Goal: Contribute content

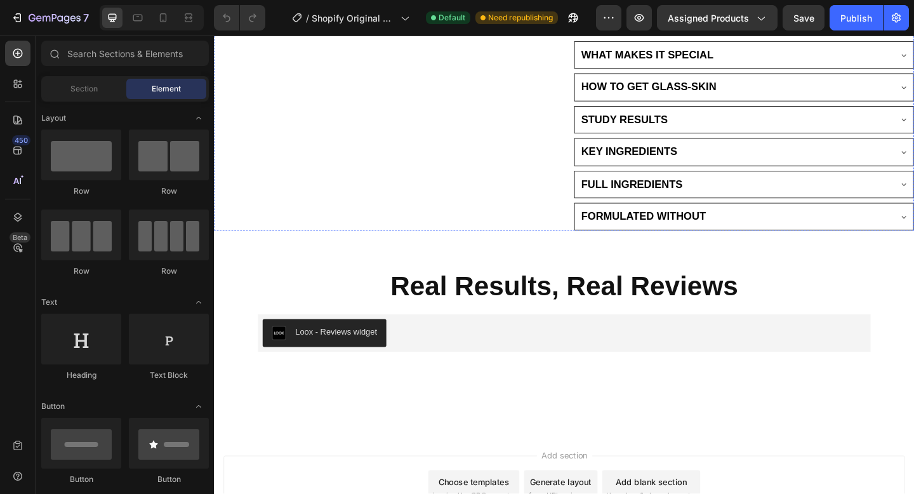
scroll to position [1069, 0]
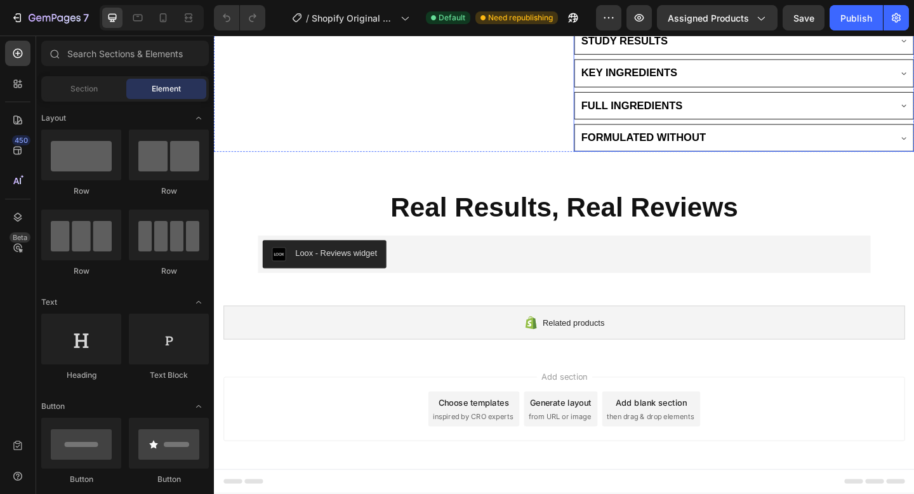
click at [770, 121] on div "FULL INGREDIENTS" at bounding box center [780, 112] width 338 height 18
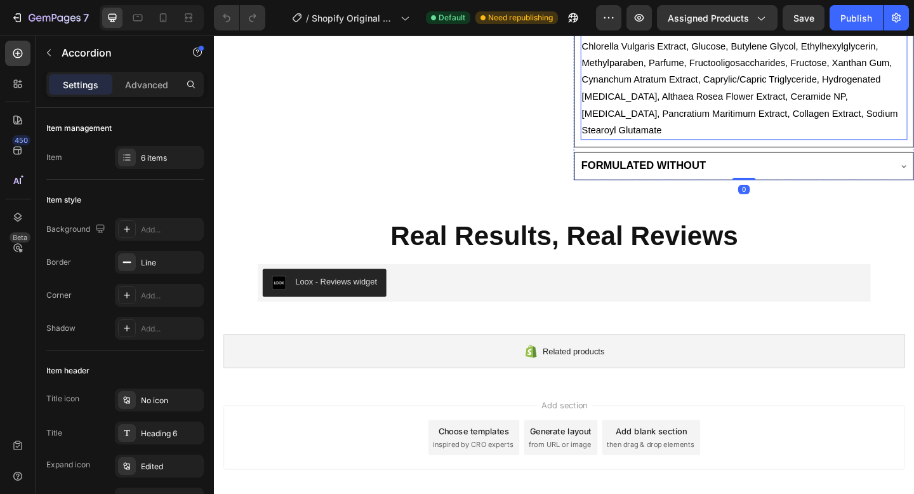
click at [676, 148] on p "Water, Polyvinyl Alcohol, [MEDICAL_DATA], Agave Americana Stem Extract, [MEDICA…" at bounding box center [790, 75] width 353 height 146
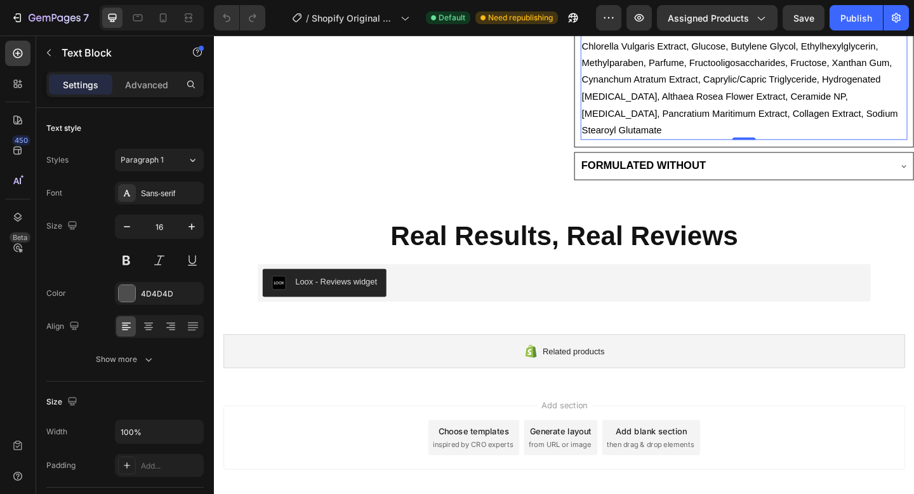
click at [676, 148] on p "Water, Polyvinyl Alcohol, [MEDICAL_DATA], Agave Americana Stem Extract, [MEDICA…" at bounding box center [790, 75] width 353 height 146
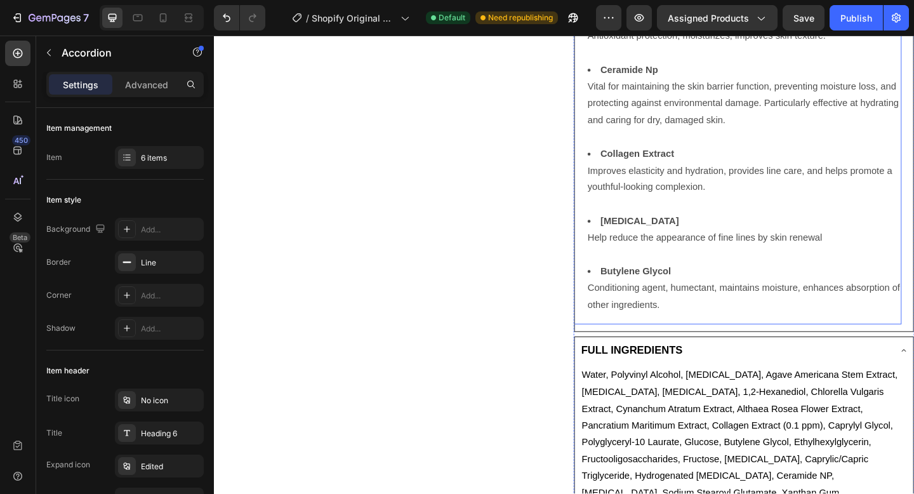
scroll to position [1353, 0]
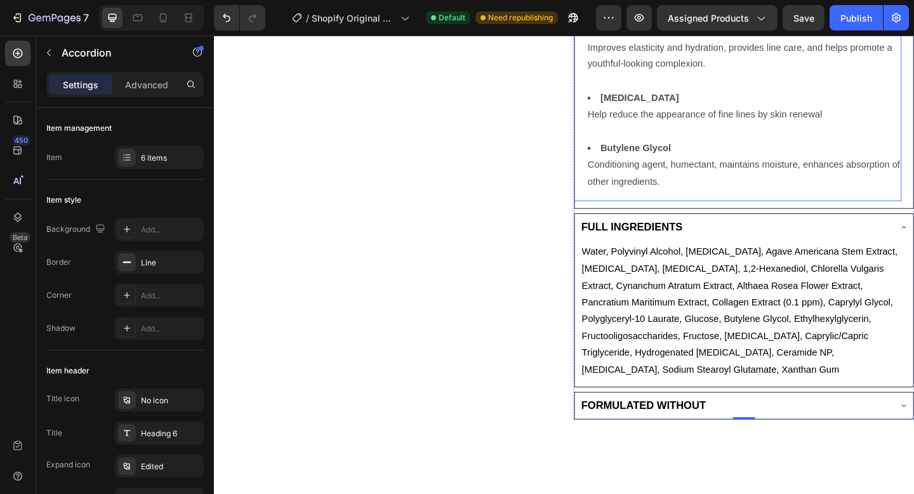
click at [713, 204] on li "Butylene Glycol Conditioning agent, humectant, maintains moisture, enhances abs…" at bounding box center [790, 176] width 340 height 55
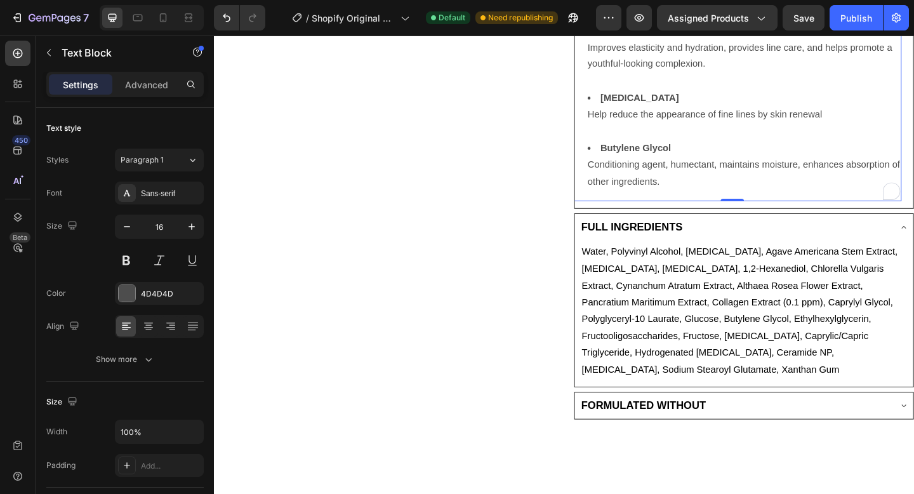
click at [706, 204] on li "Butylene Glycol Conditioning agent, humectant, maintains moisture, enhances abs…" at bounding box center [790, 176] width 340 height 55
click at [702, 204] on li "Butylene Glycol Conditioning agent, humectant, maintains moisture, enhances abs…" at bounding box center [790, 176] width 340 height 55
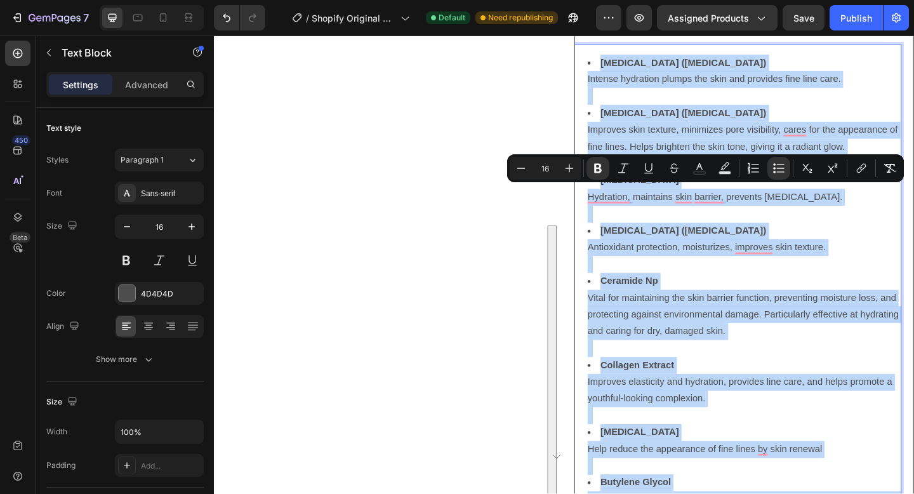
scroll to position [967, 0]
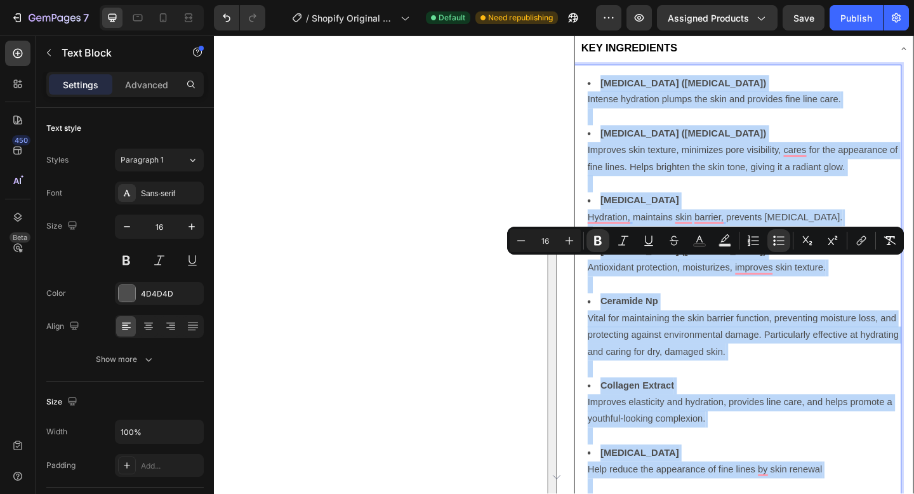
copy ul "[MEDICAL_DATA] ([MEDICAL_DATA]) Intense hydration plumps the skin and provides …"
click at [520, 324] on div "Product Images" at bounding box center [399, 11] width 371 height 1656
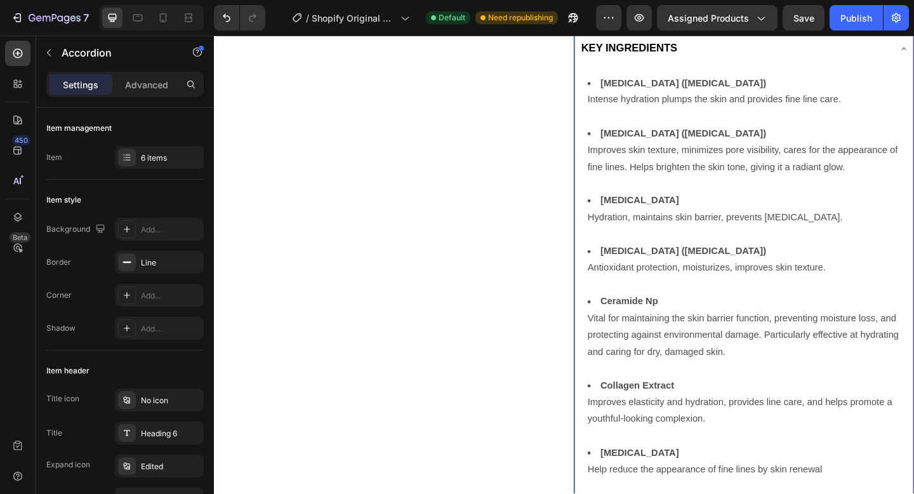
click at [730, 59] on div "KEY INGREDIENTS" at bounding box center [780, 50] width 338 height 18
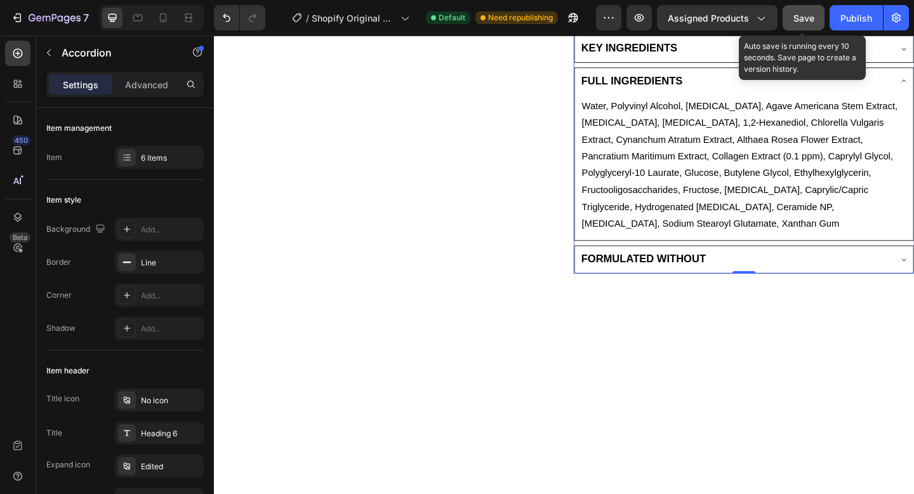
click at [796, 19] on span "Save" at bounding box center [803, 18] width 21 height 11
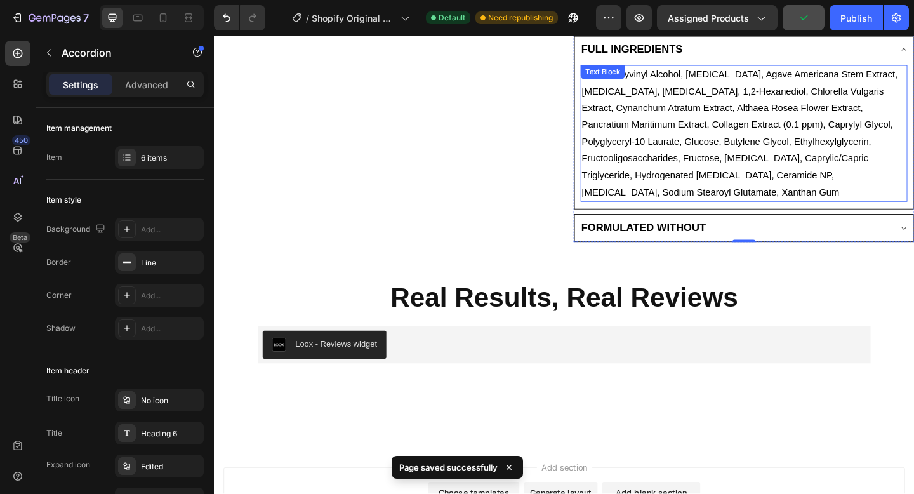
scroll to position [1003, 0]
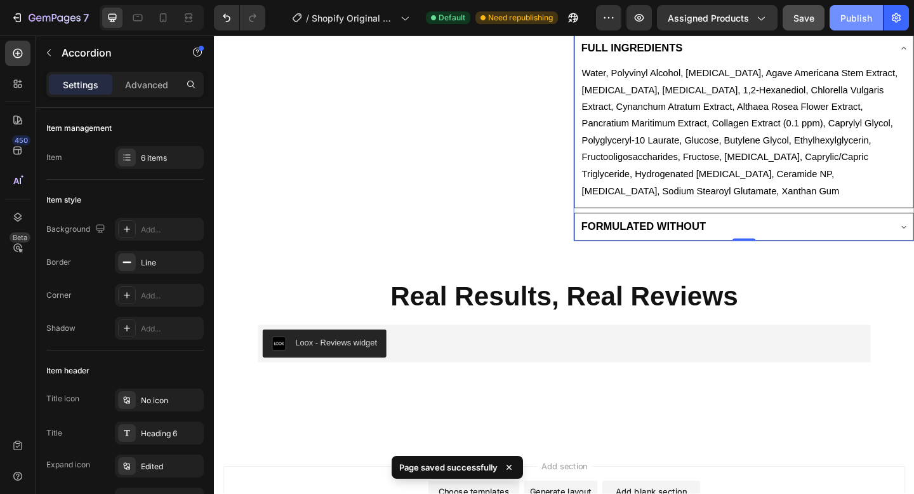
click at [846, 11] on div "Publish" at bounding box center [856, 17] width 32 height 13
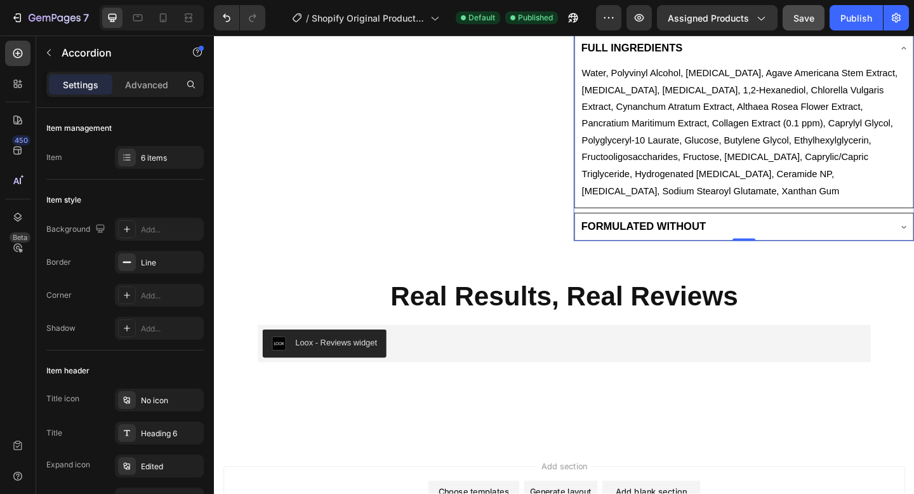
click at [736, 23] on div "KEY INGREDIENTS" at bounding box center [780, 14] width 338 height 18
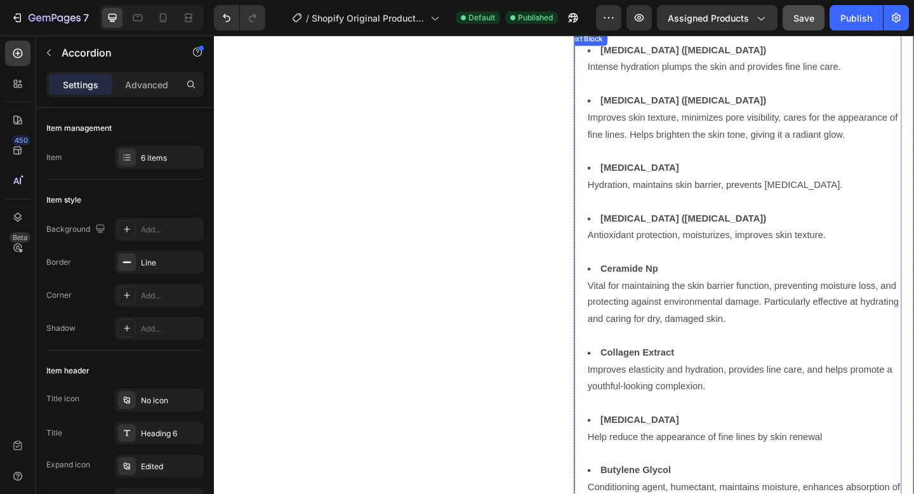
click at [676, 112] on strong "[MEDICAL_DATA] ([MEDICAL_DATA])" at bounding box center [724, 106] width 180 height 11
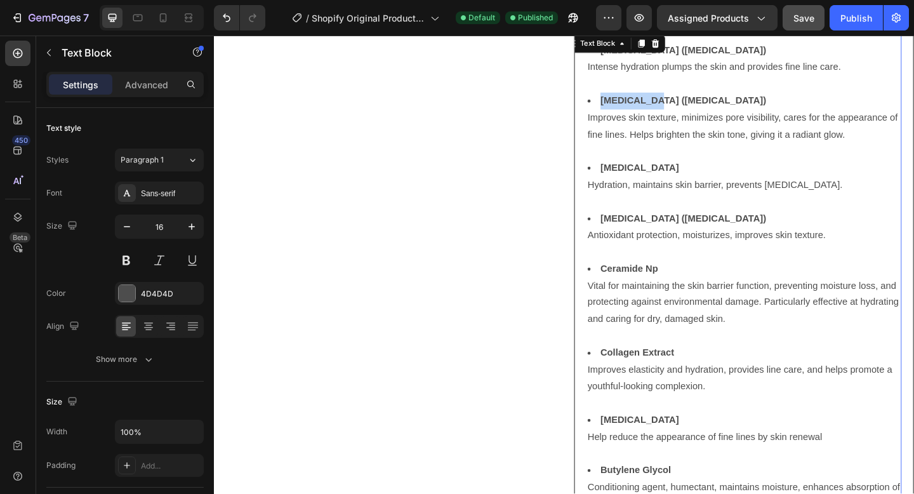
click at [676, 112] on strong "[MEDICAL_DATA] ([MEDICAL_DATA])" at bounding box center [724, 106] width 180 height 11
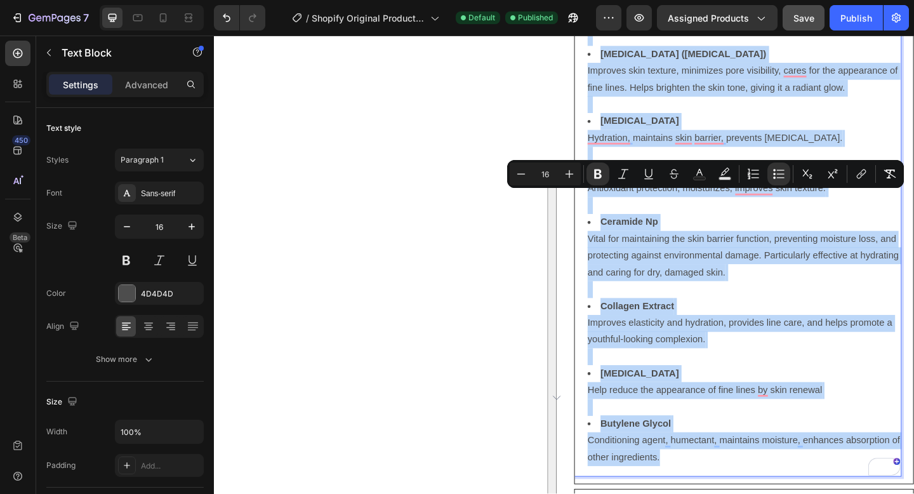
scroll to position [967, 0]
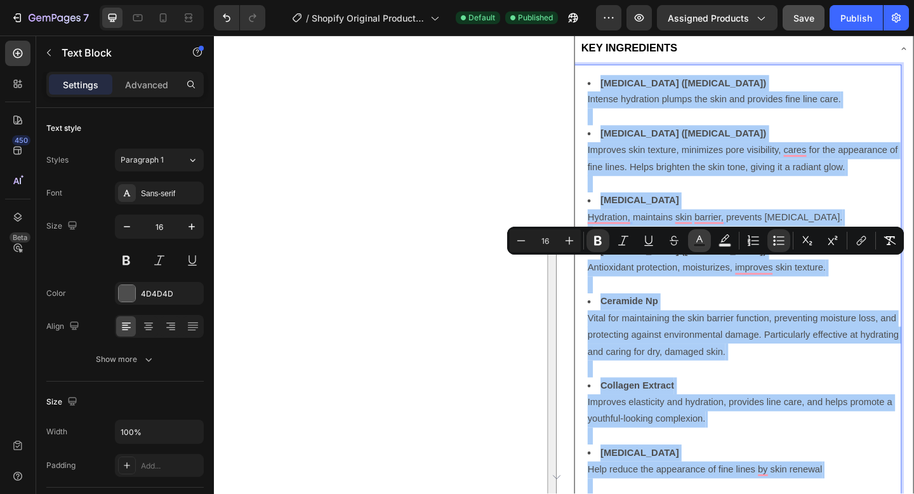
click at [691, 234] on button "Text Color" at bounding box center [699, 240] width 23 height 23
type input "4D4D4D"
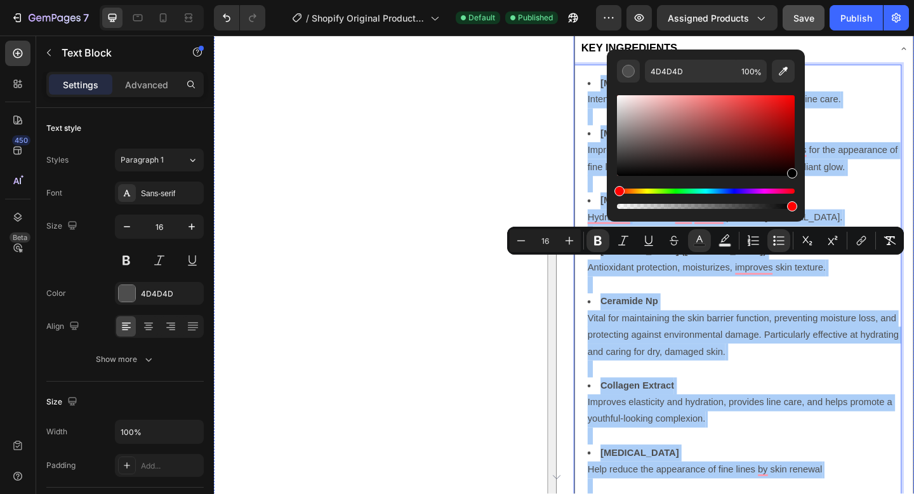
drag, startPoint x: 877, startPoint y: 171, endPoint x: 859, endPoint y: 237, distance: 68.5
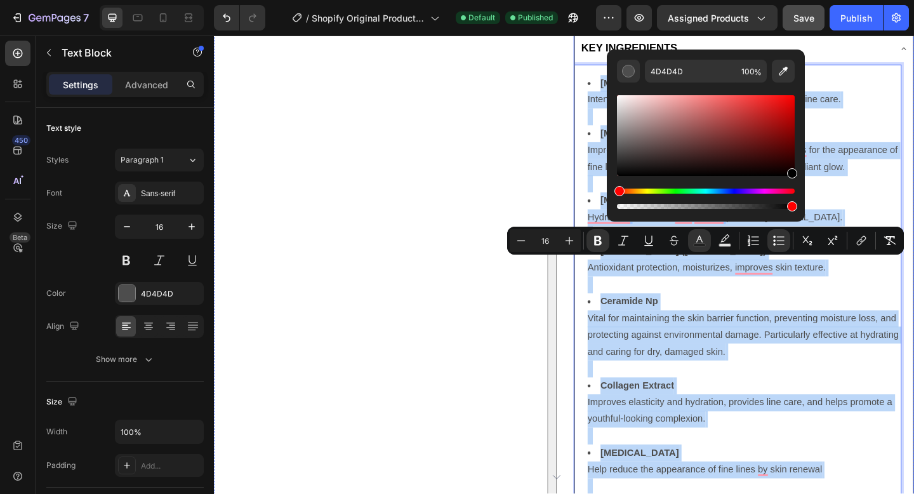
type input "000000"
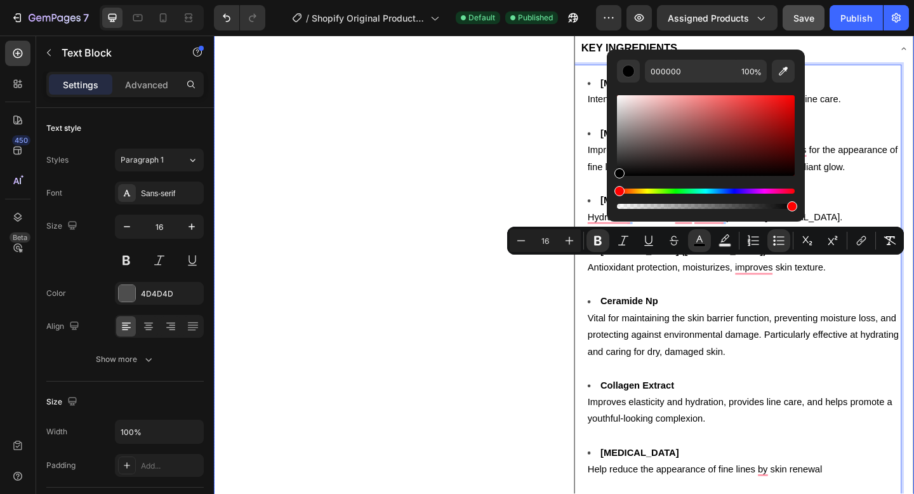
click at [493, 328] on div "Product Images" at bounding box center [399, 11] width 371 height 1656
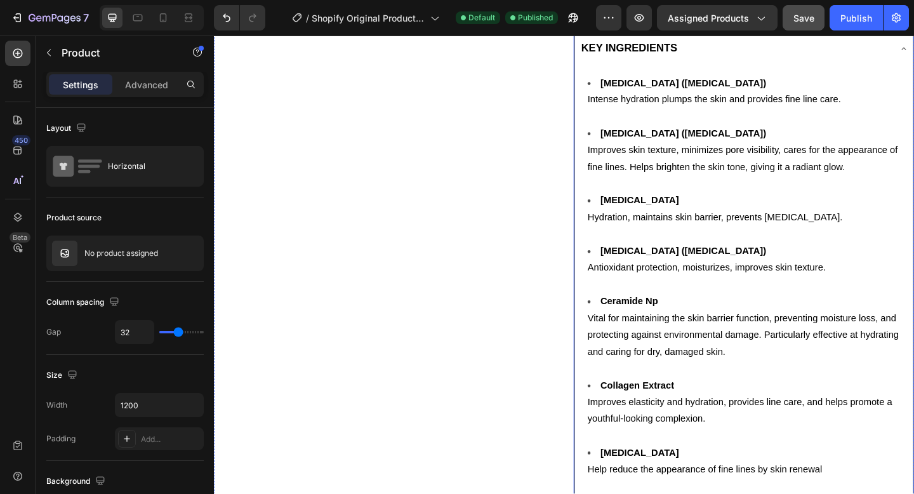
click at [725, 24] on div "STUDY RESULTS" at bounding box center [780, 15] width 338 height 18
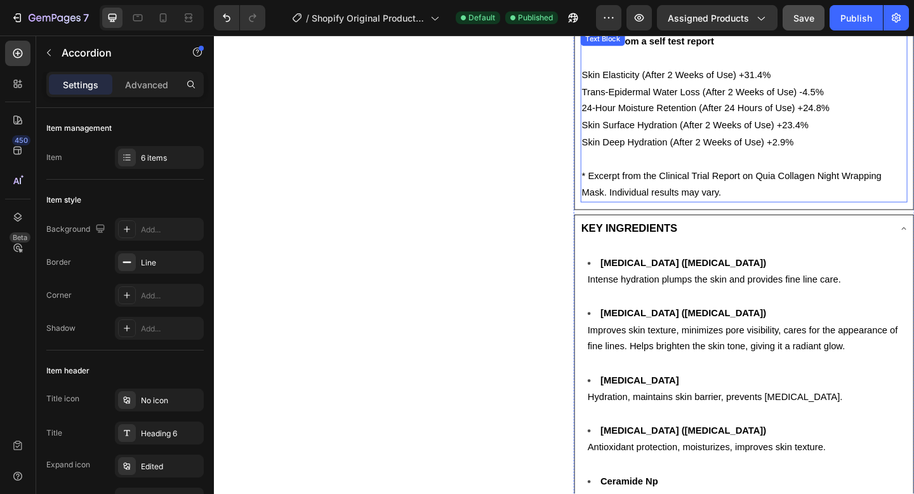
click at [679, 161] on p "Skin Elasticity (After 2 Weeks of Use) +31.4% Trans-Epidermal Water Loss (After…" at bounding box center [790, 115] width 353 height 91
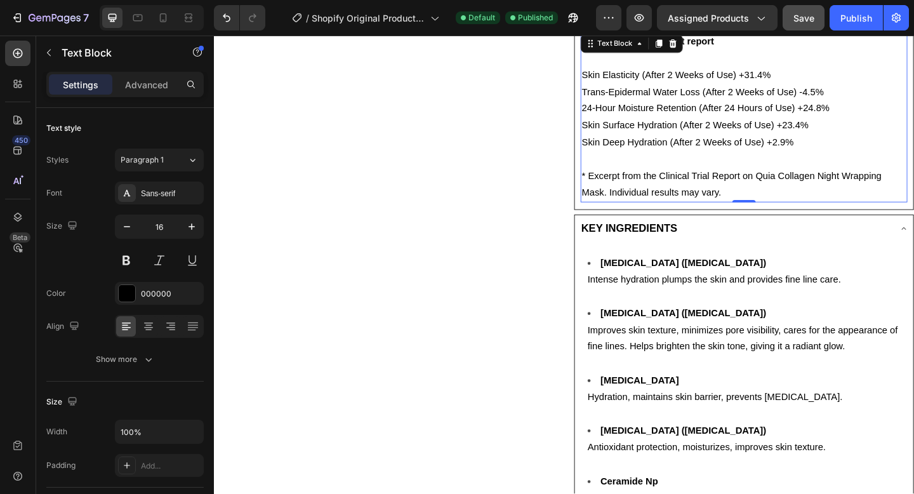
click at [679, 161] on p "Skin Elasticity (After 2 Weeks of Use) +31.4% Trans-Epidermal Water Loss (After…" at bounding box center [790, 115] width 353 height 91
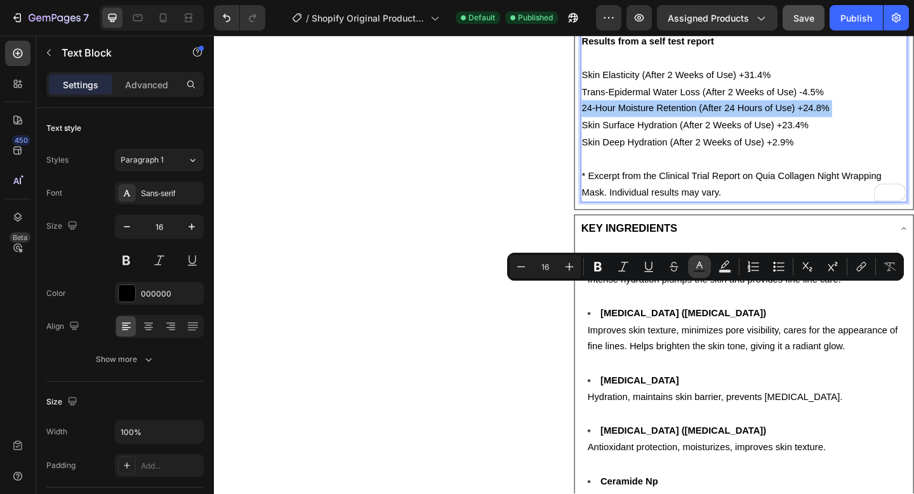
click at [693, 263] on icon "Editor contextual toolbar" at bounding box center [699, 266] width 13 height 13
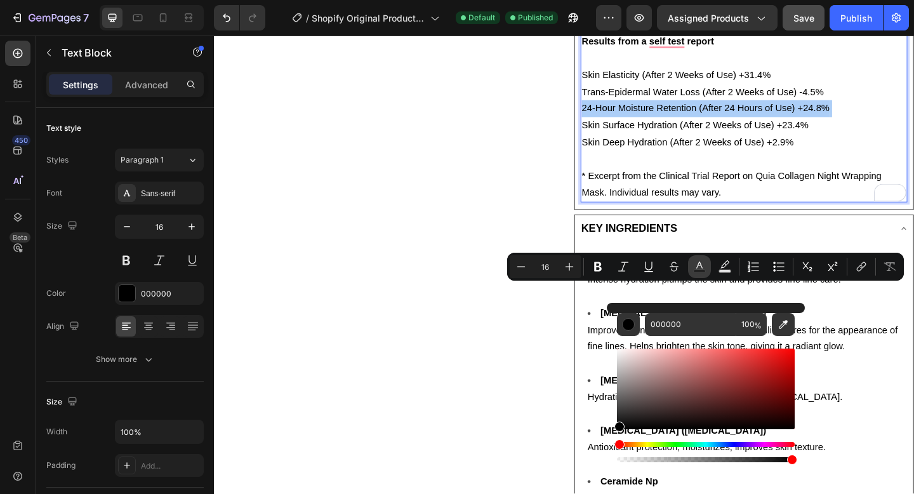
click at [693, 263] on icon "Editor contextual toolbar" at bounding box center [699, 266] width 13 height 13
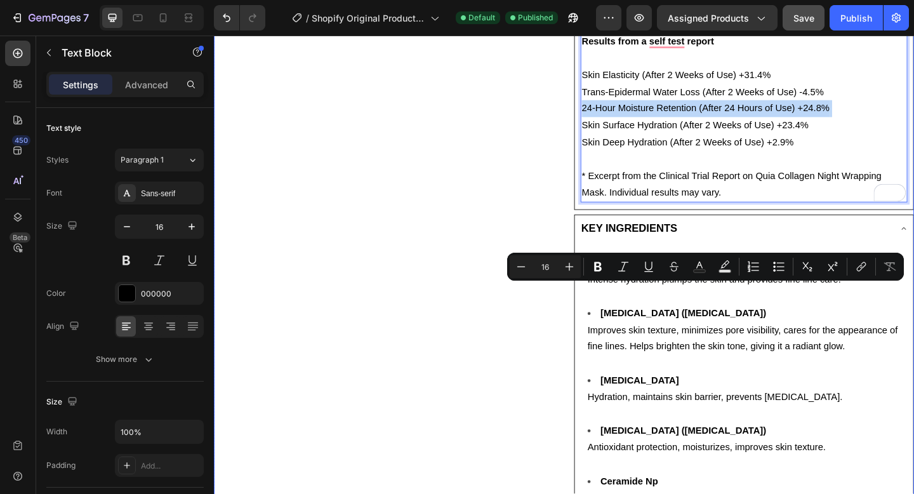
click at [538, 373] on div "Product Images" at bounding box center [399, 108] width 371 height 1851
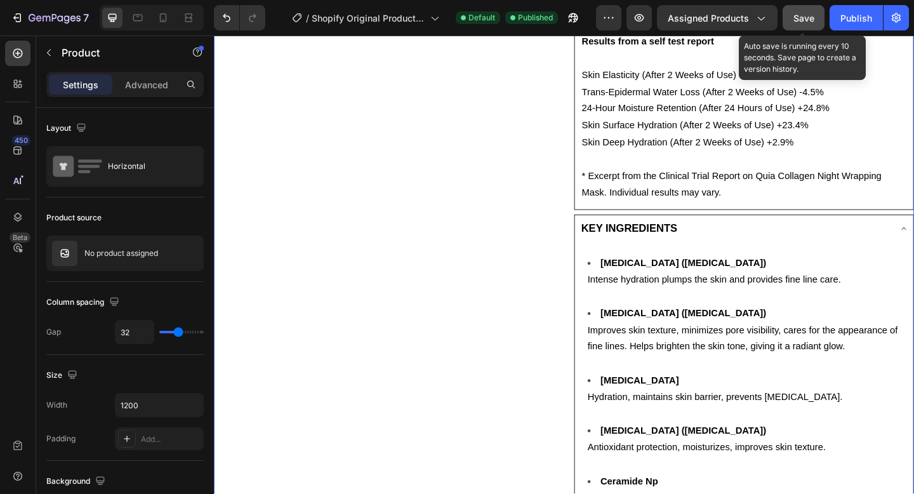
click at [810, 23] on div "Save" at bounding box center [803, 17] width 21 height 13
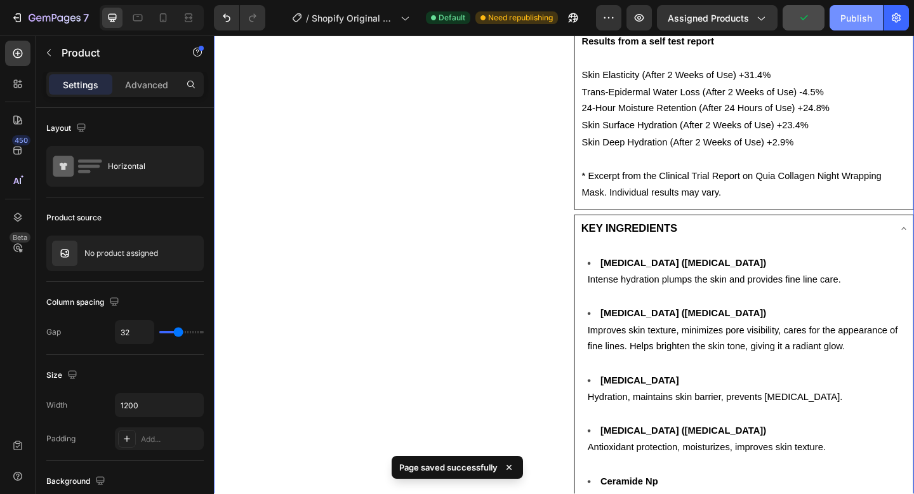
click at [835, 23] on button "Publish" at bounding box center [855, 17] width 53 height 25
